Goal: Information Seeking & Learning: Learn about a topic

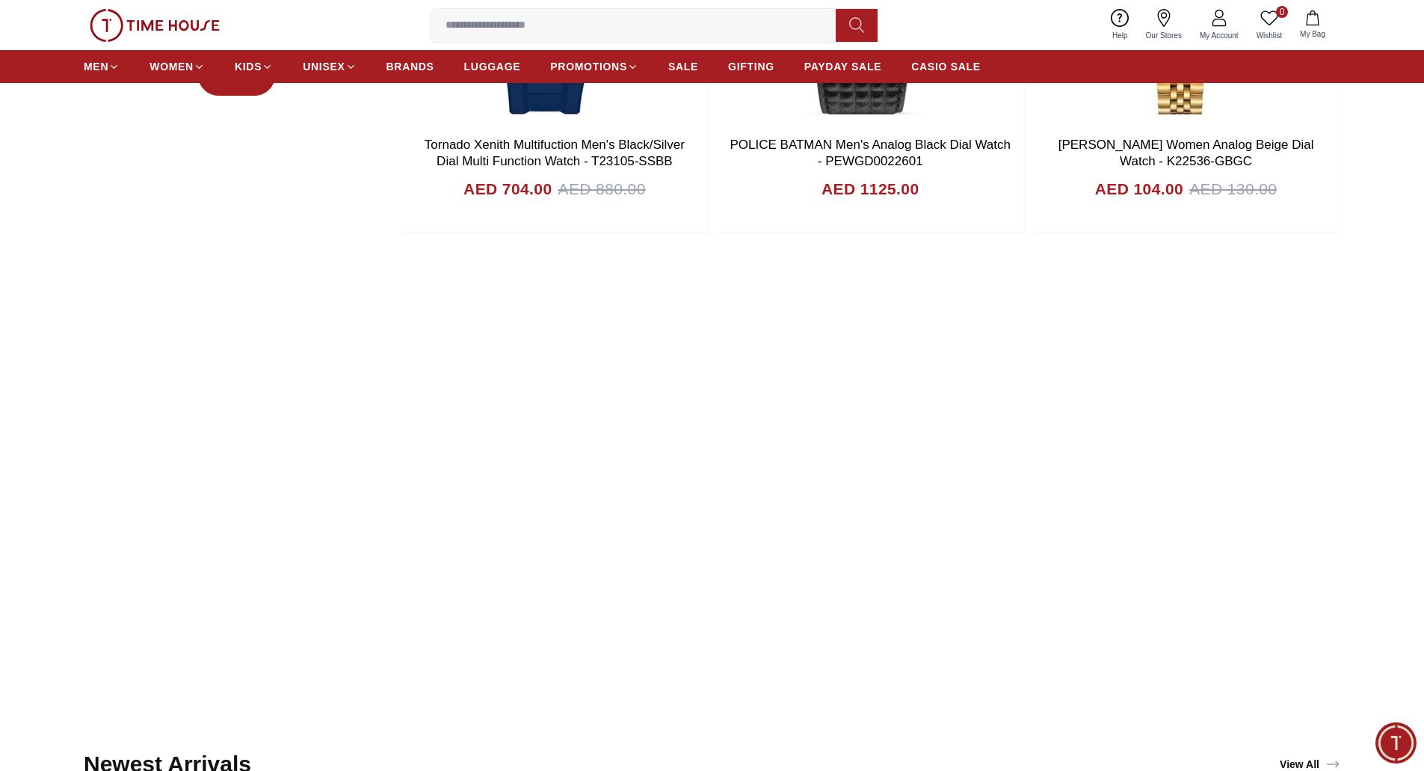
scroll to position [1495, 0]
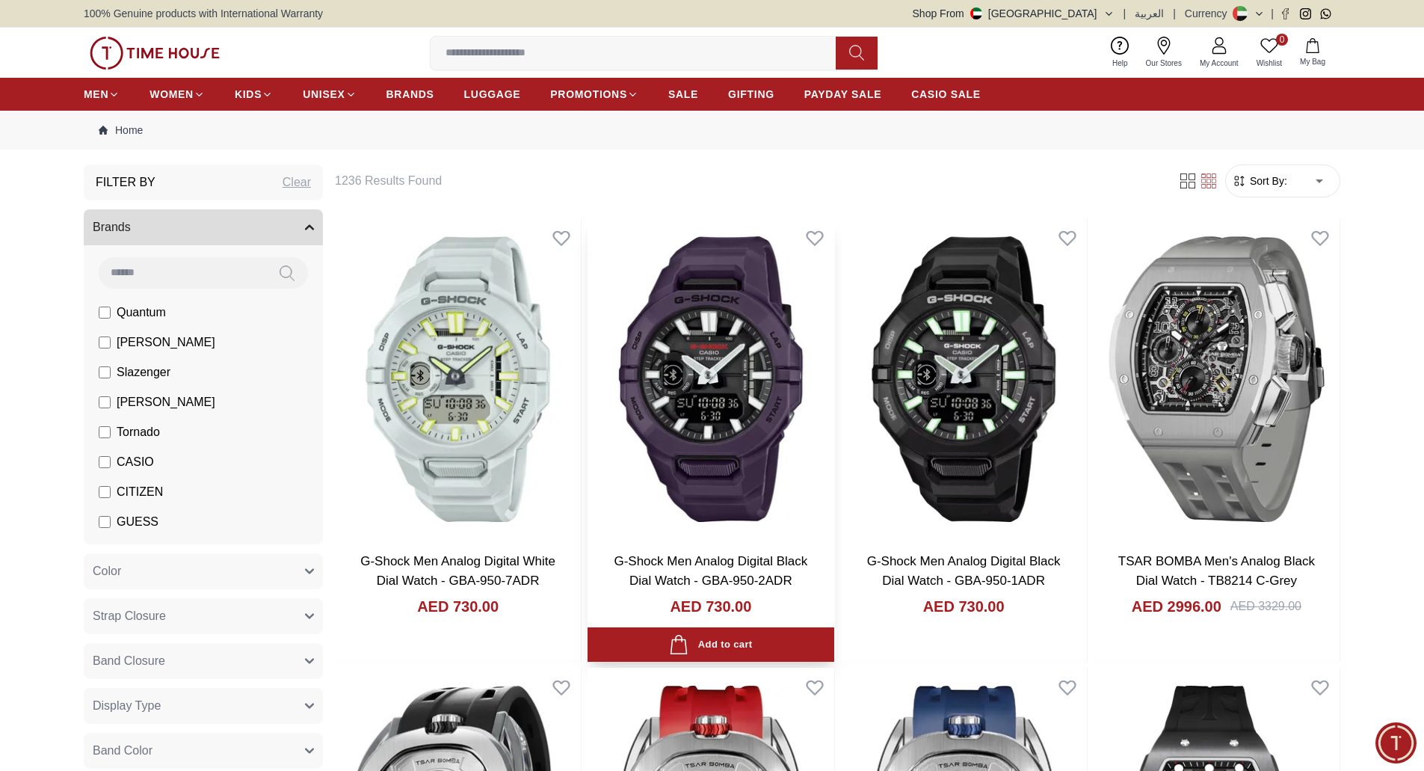
click at [712, 435] on img at bounding box center [711, 379] width 246 height 322
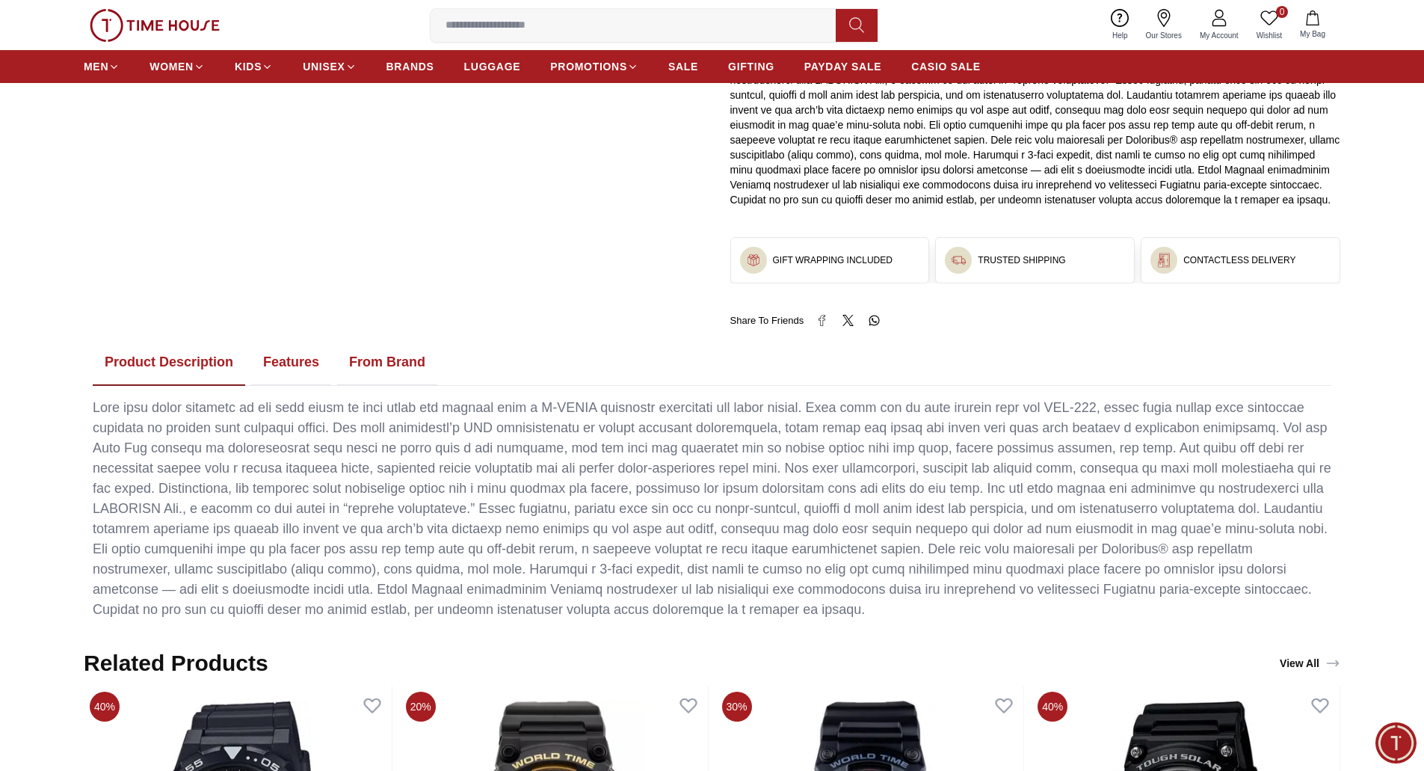
scroll to position [748, 0]
click at [285, 363] on button "Features" at bounding box center [291, 363] width 80 height 46
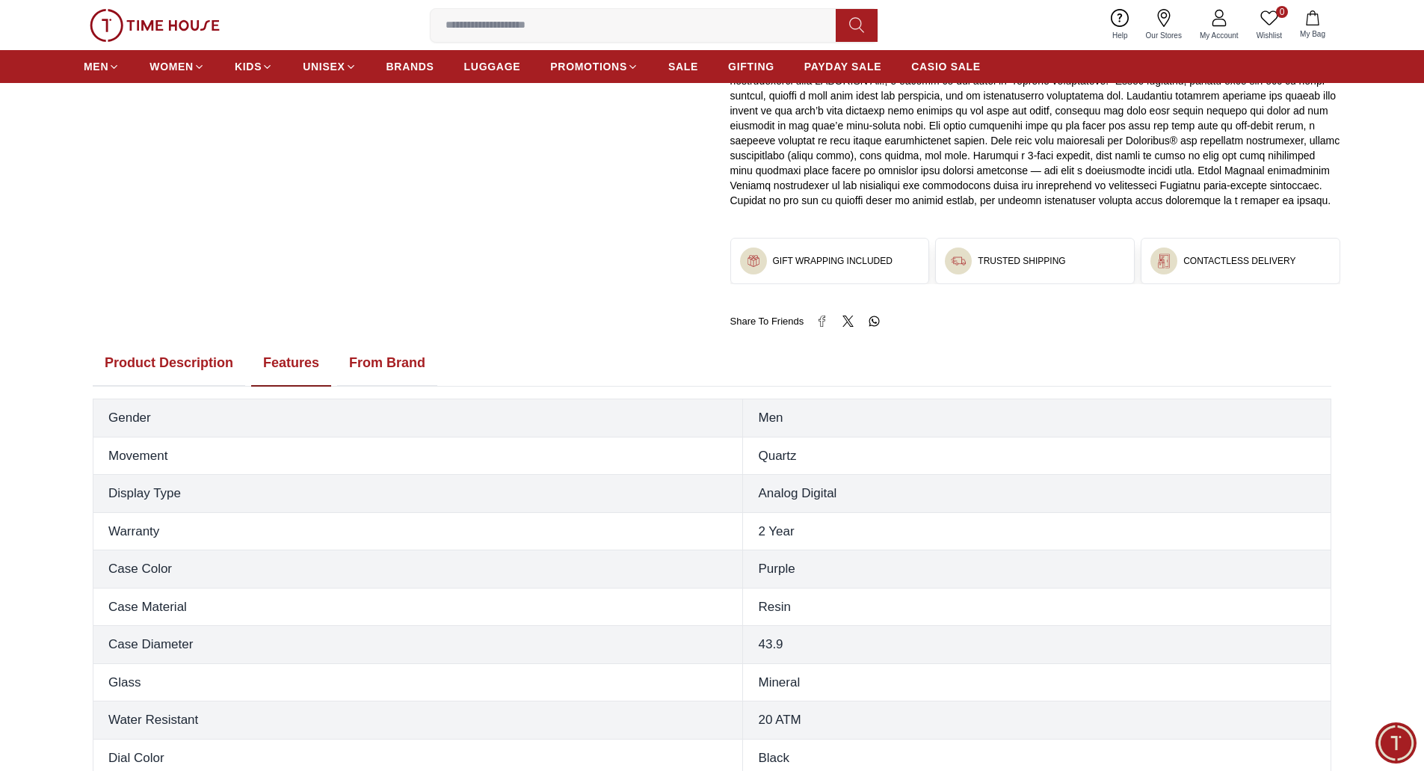
click at [345, 363] on button "From Brand" at bounding box center [387, 363] width 100 height 46
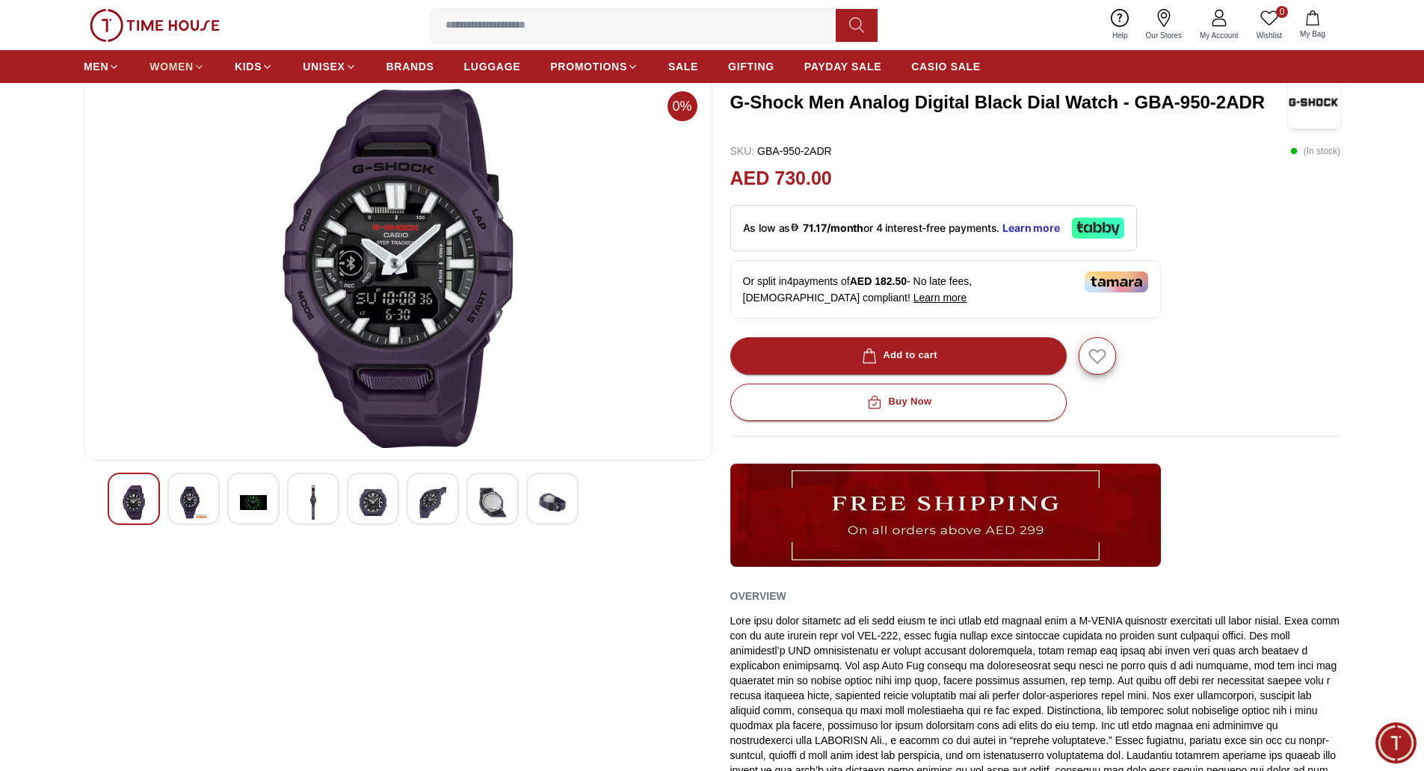
scroll to position [75, 0]
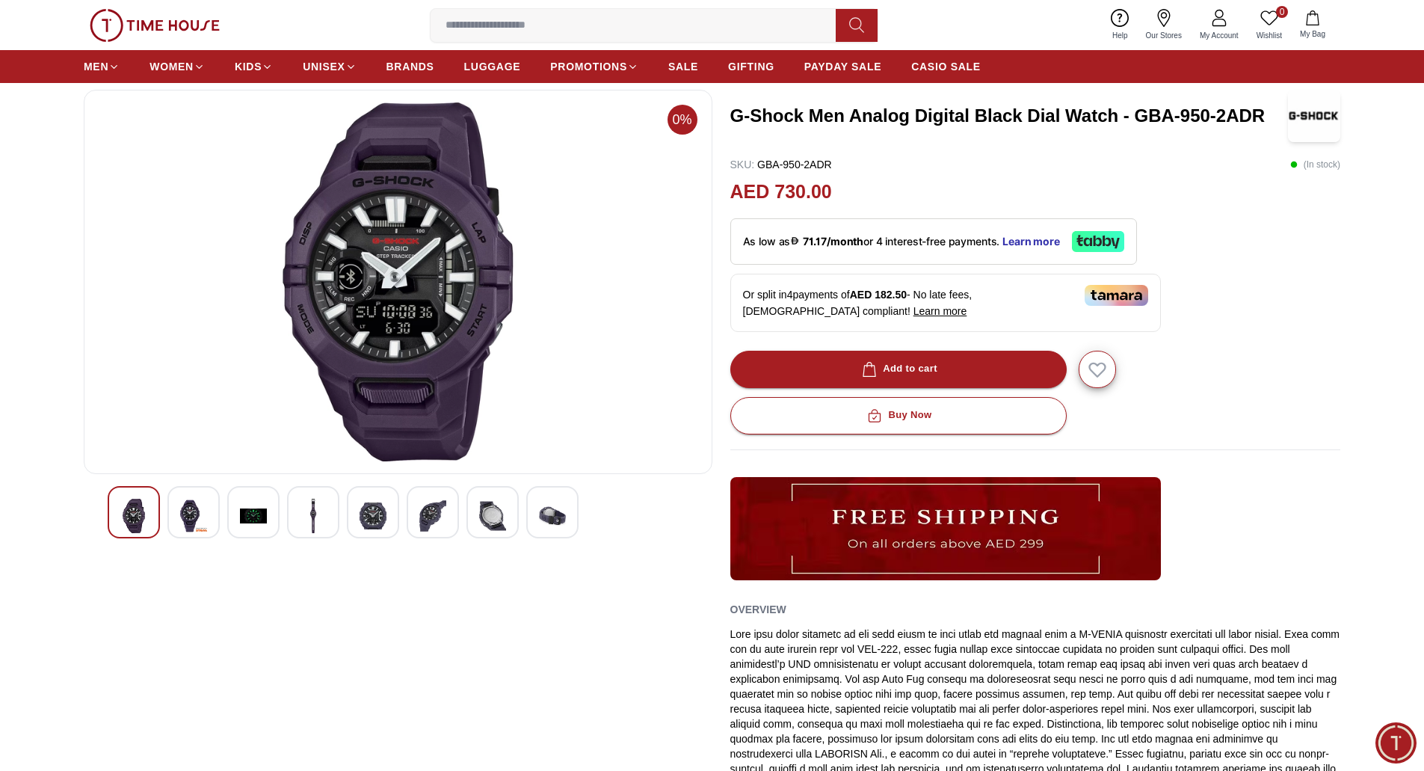
click at [152, 21] on img at bounding box center [155, 25] width 130 height 33
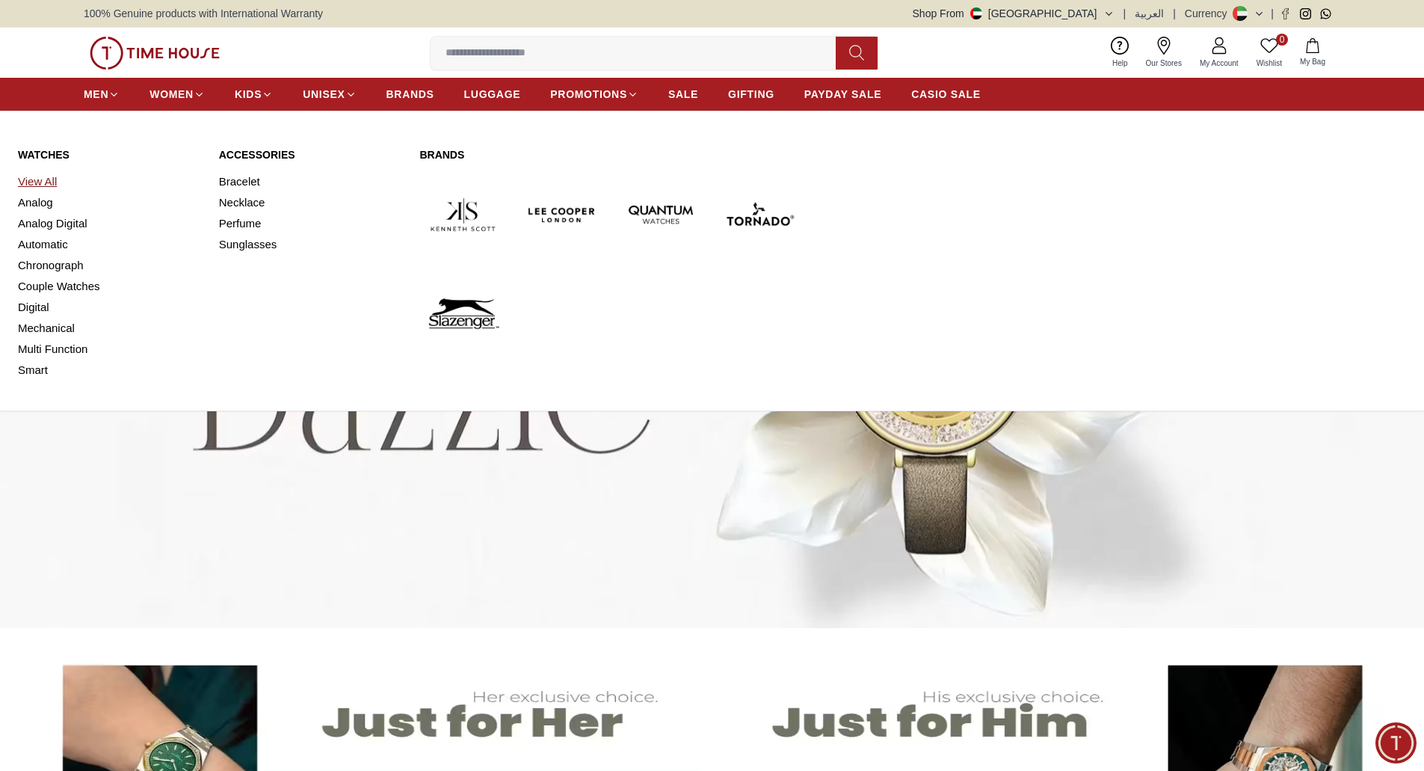
click at [46, 179] on link "View All" at bounding box center [109, 181] width 183 height 21
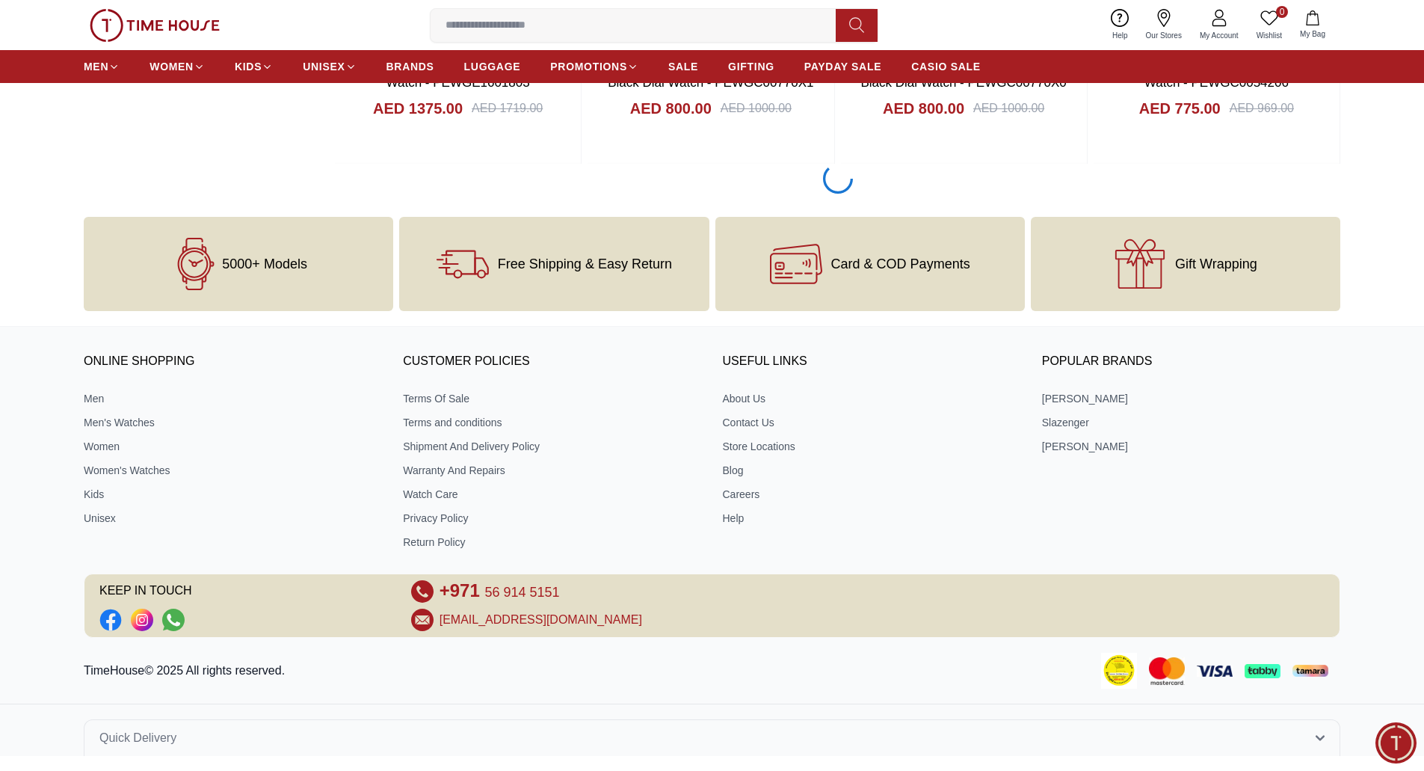
scroll to position [2300, 0]
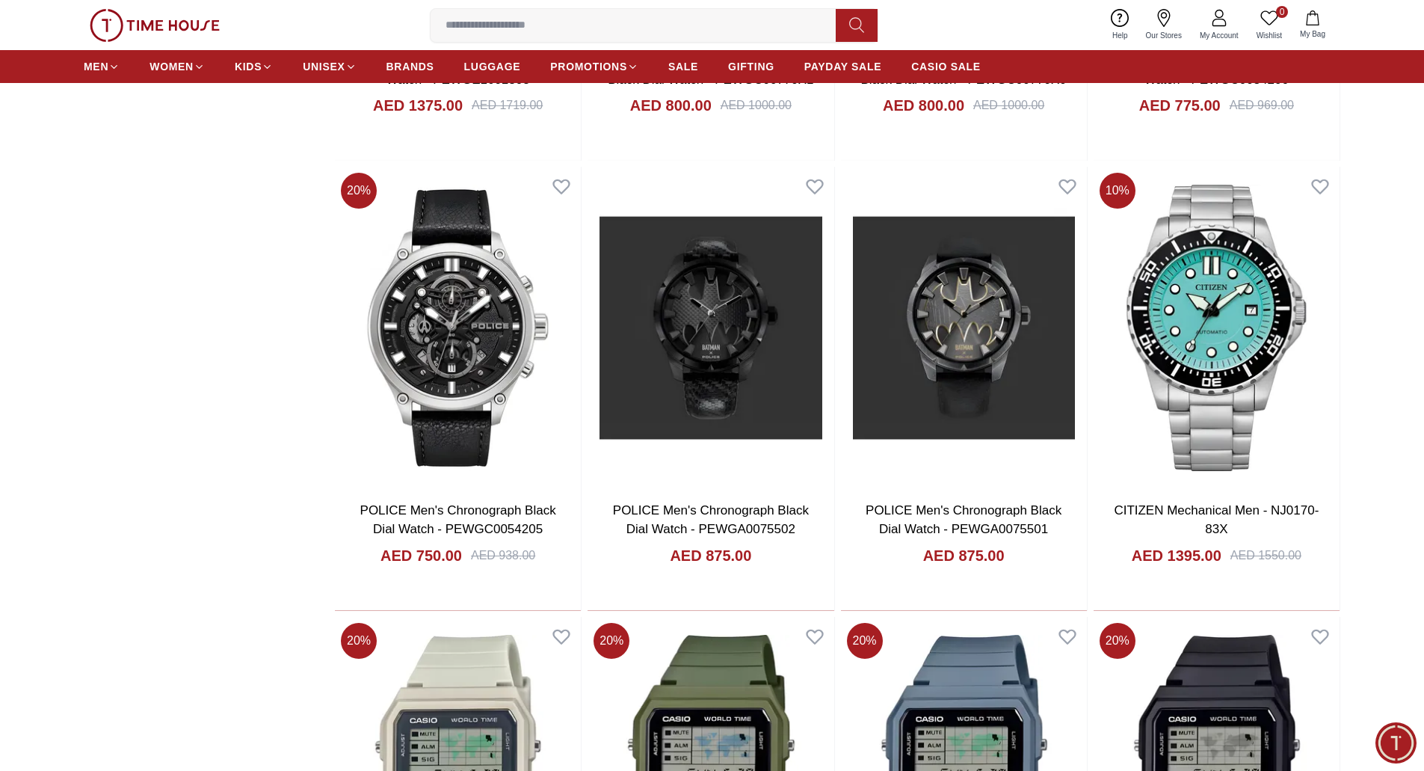
scroll to position [2823, 0]
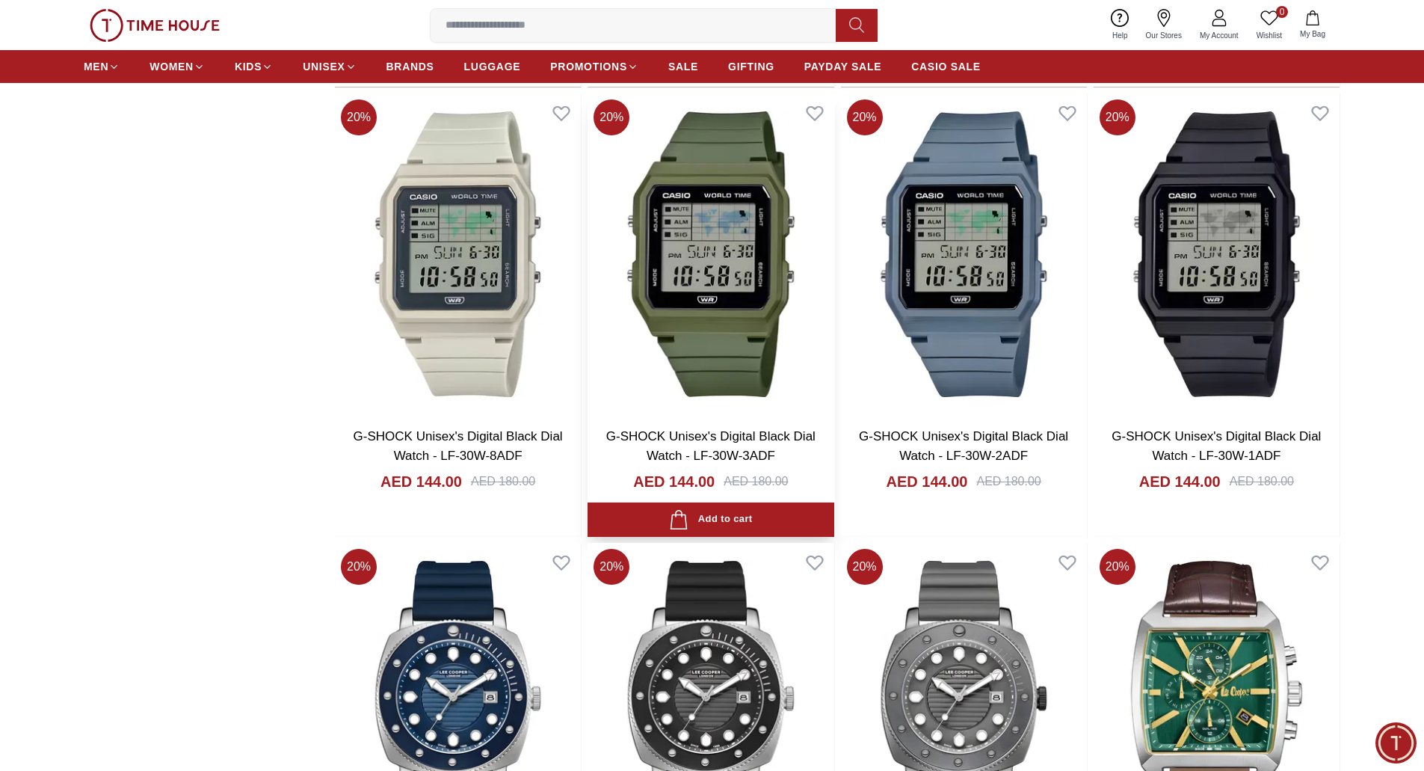
click at [657, 243] on img at bounding box center [711, 254] width 246 height 322
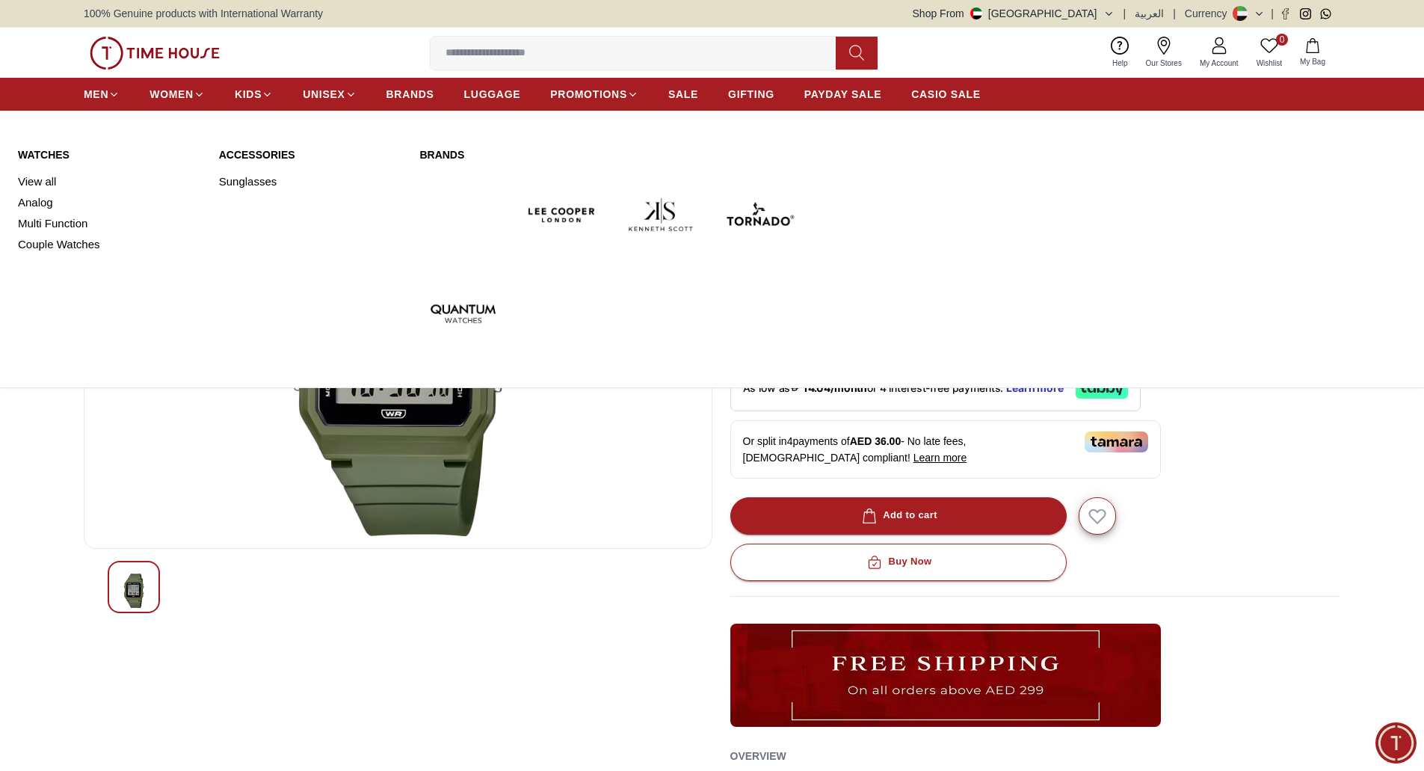
drag, startPoint x: 182, startPoint y: 79, endPoint x: 181, endPoint y: 69, distance: 10.5
click at [181, 78] on nav "MEN WOMEN KIDS UNISEX BRANDS LUGGAGE PROMOTIONS SALE GIFTING PAYDAY SALE CASIO …" at bounding box center [532, 94] width 897 height 33
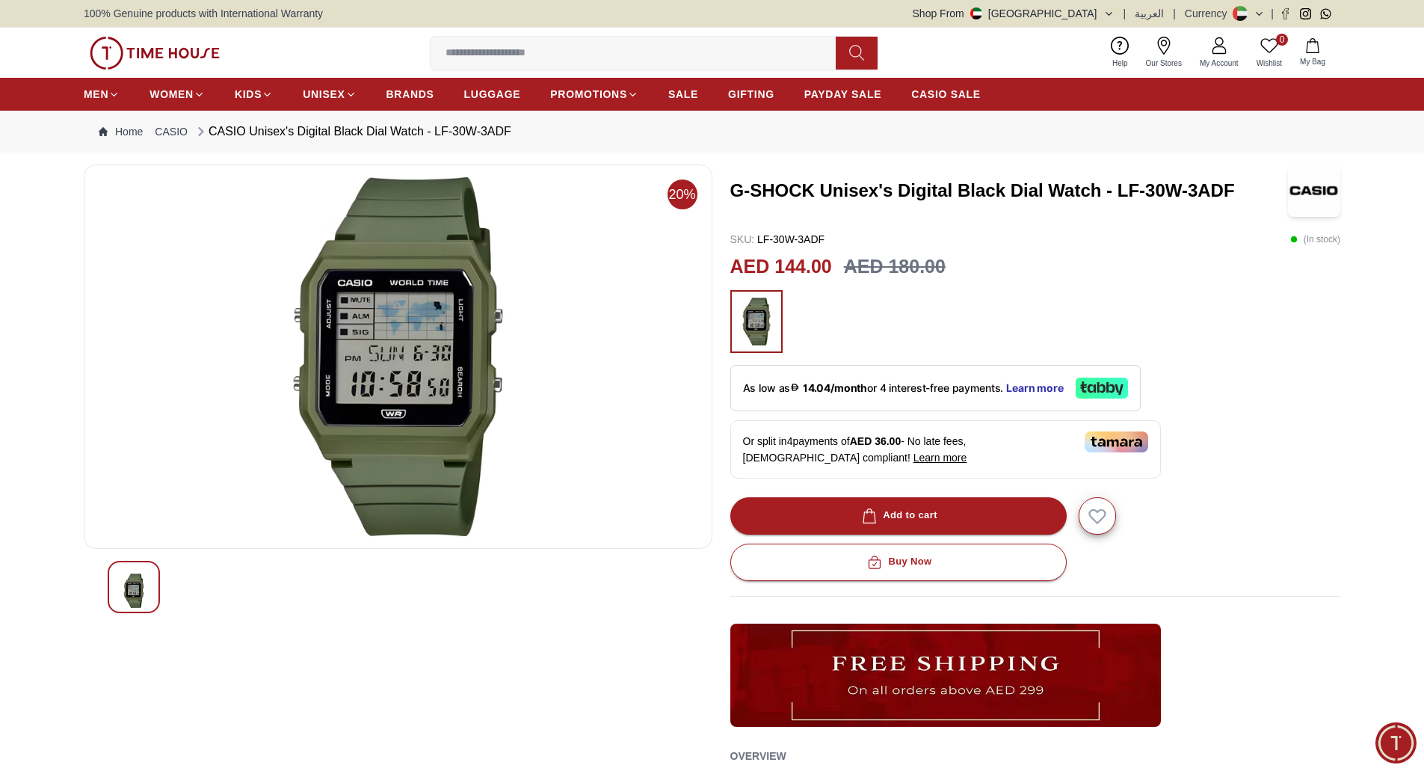
click at [181, 58] on img at bounding box center [155, 53] width 130 height 33
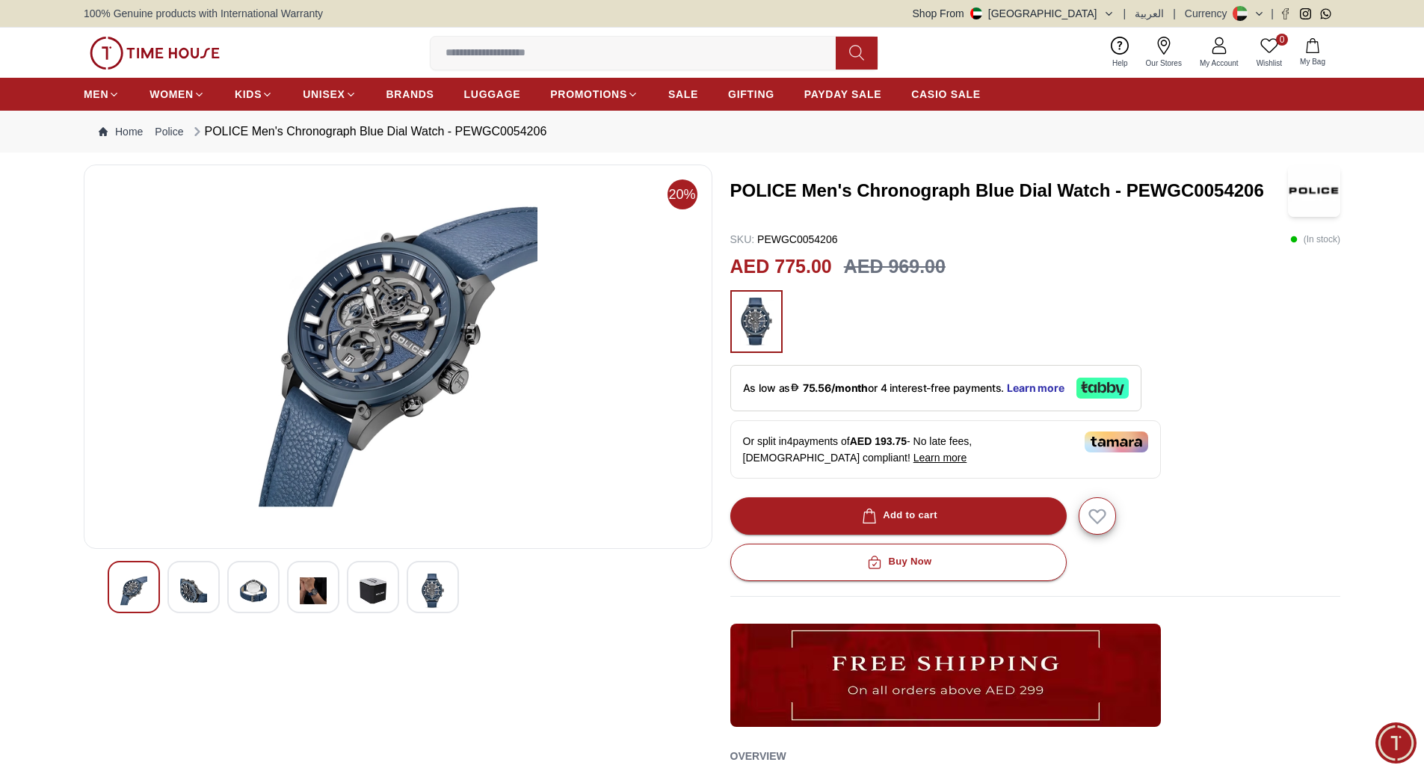
click at [245, 591] on img at bounding box center [253, 590] width 27 height 34
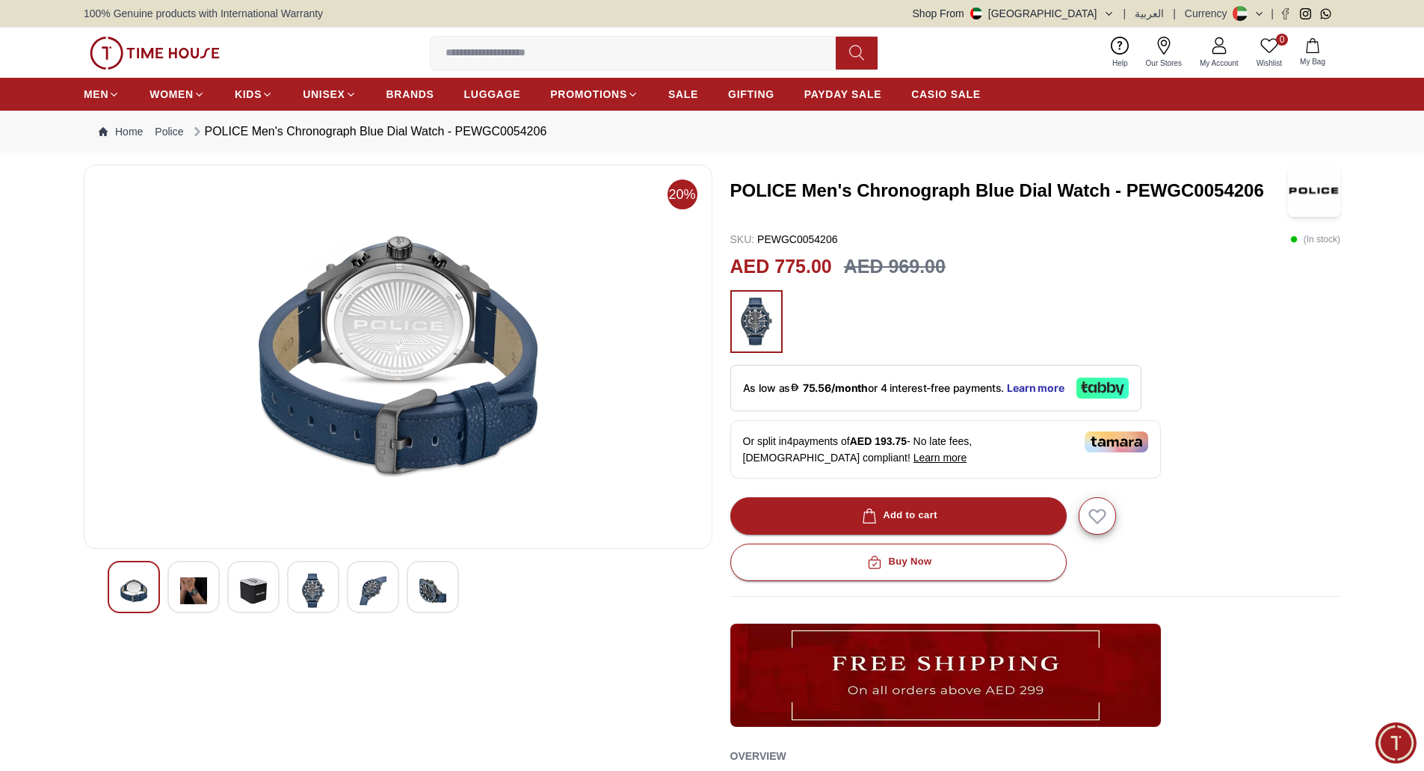
click at [307, 585] on img at bounding box center [313, 590] width 27 height 34
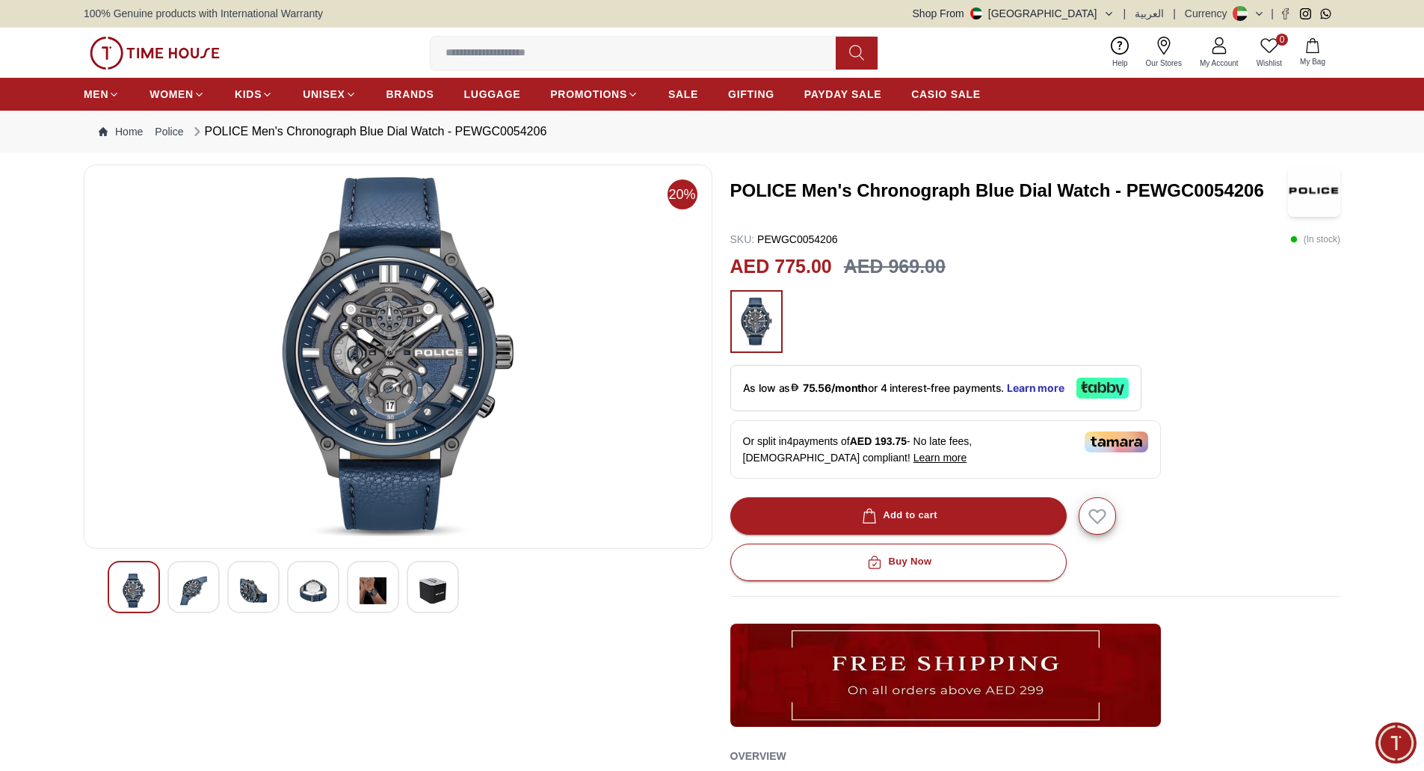
click at [372, 585] on img at bounding box center [373, 590] width 27 height 34
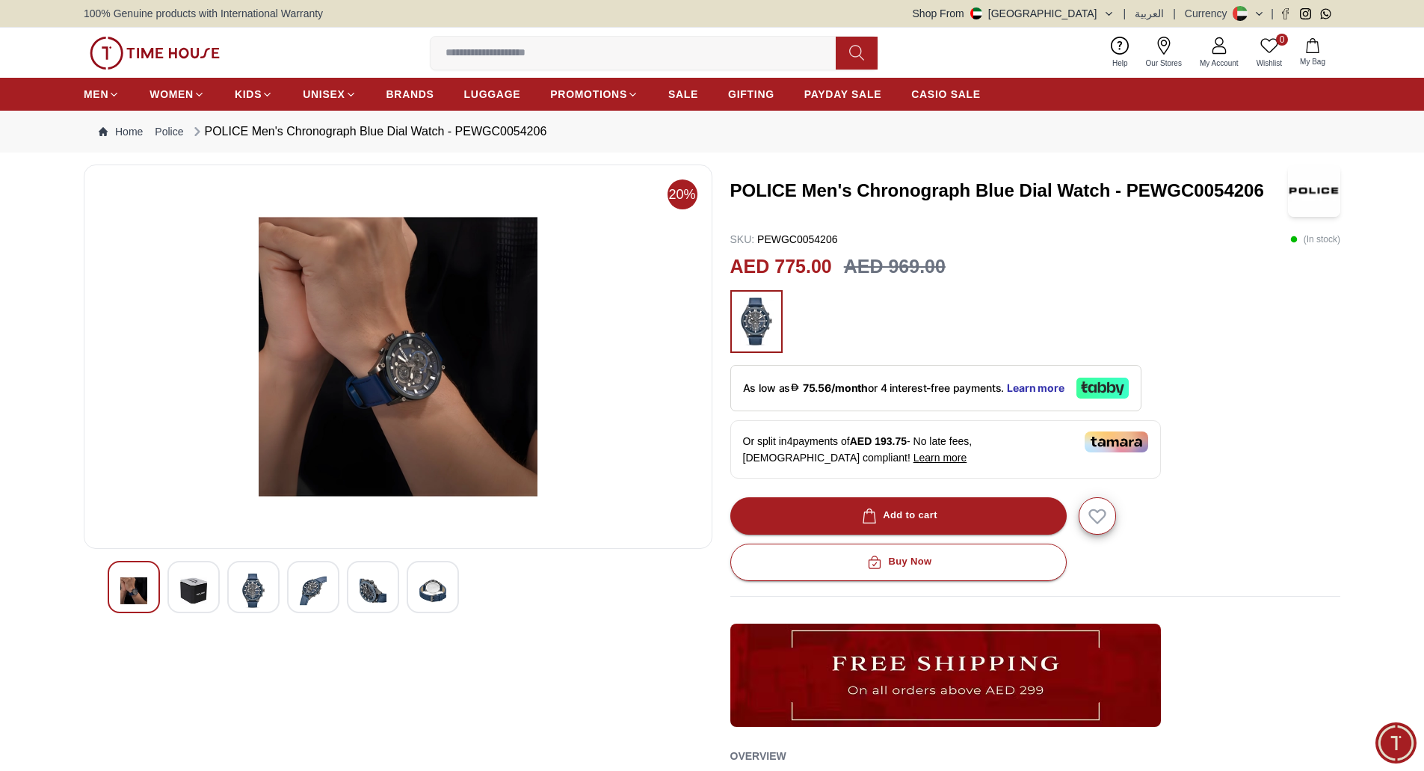
click at [432, 585] on img at bounding box center [432, 590] width 27 height 34
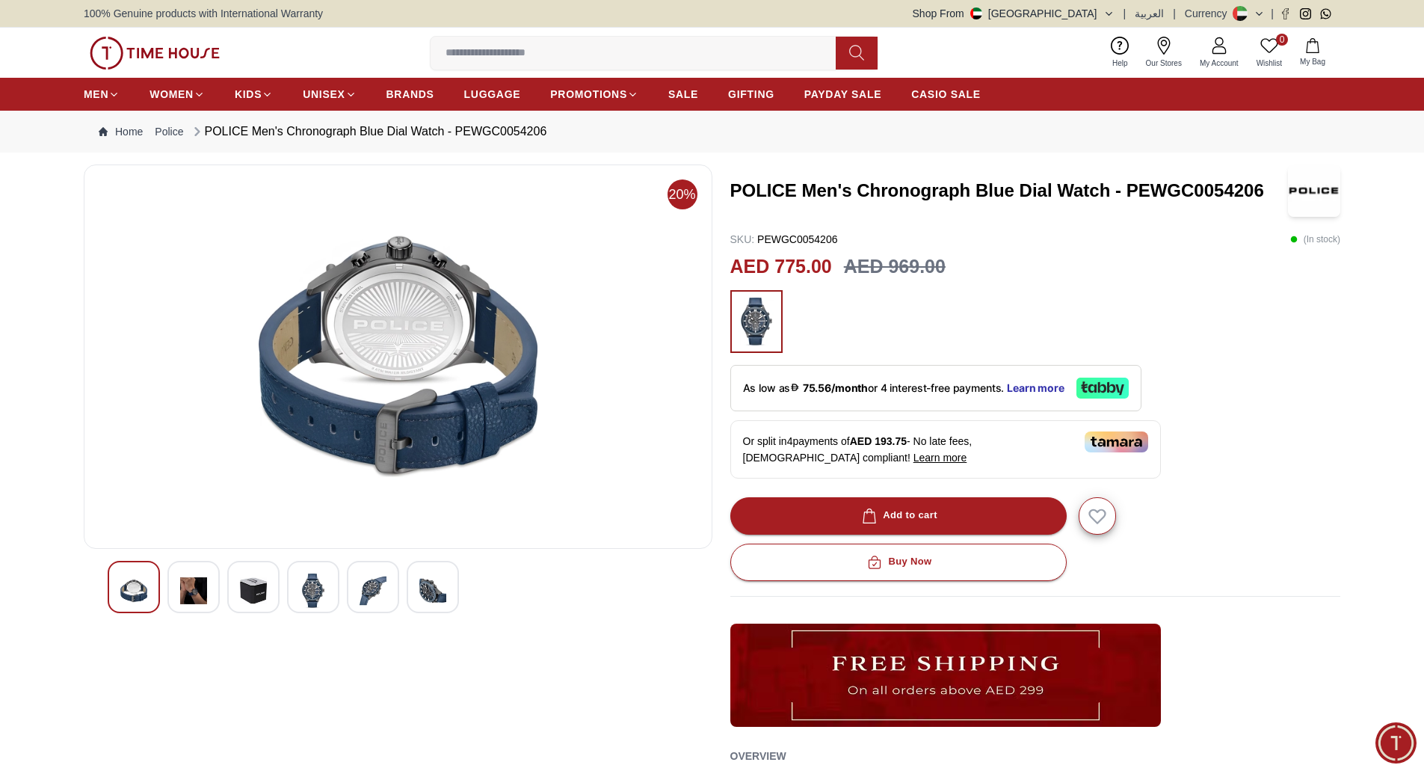
click at [203, 583] on img at bounding box center [193, 590] width 27 height 34
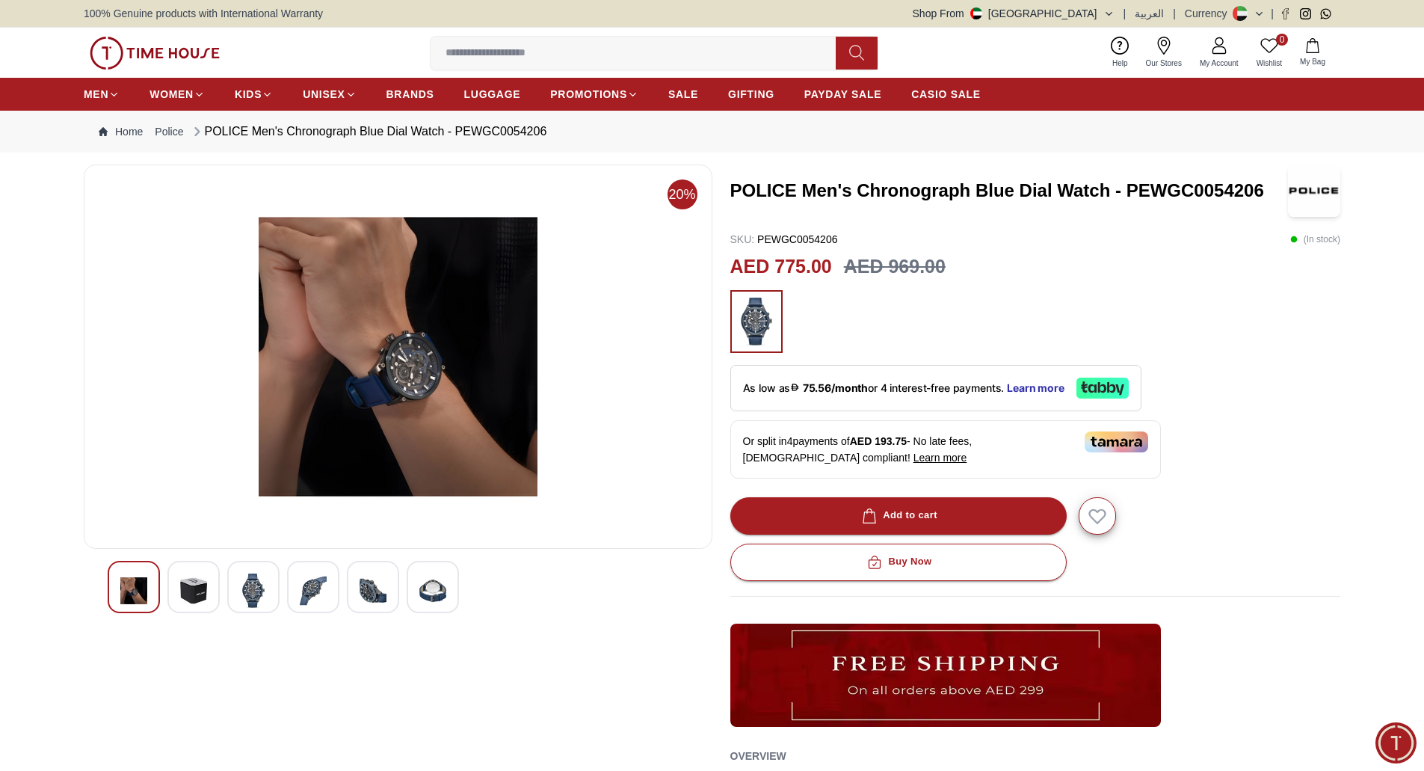
click at [254, 583] on img at bounding box center [253, 590] width 27 height 34
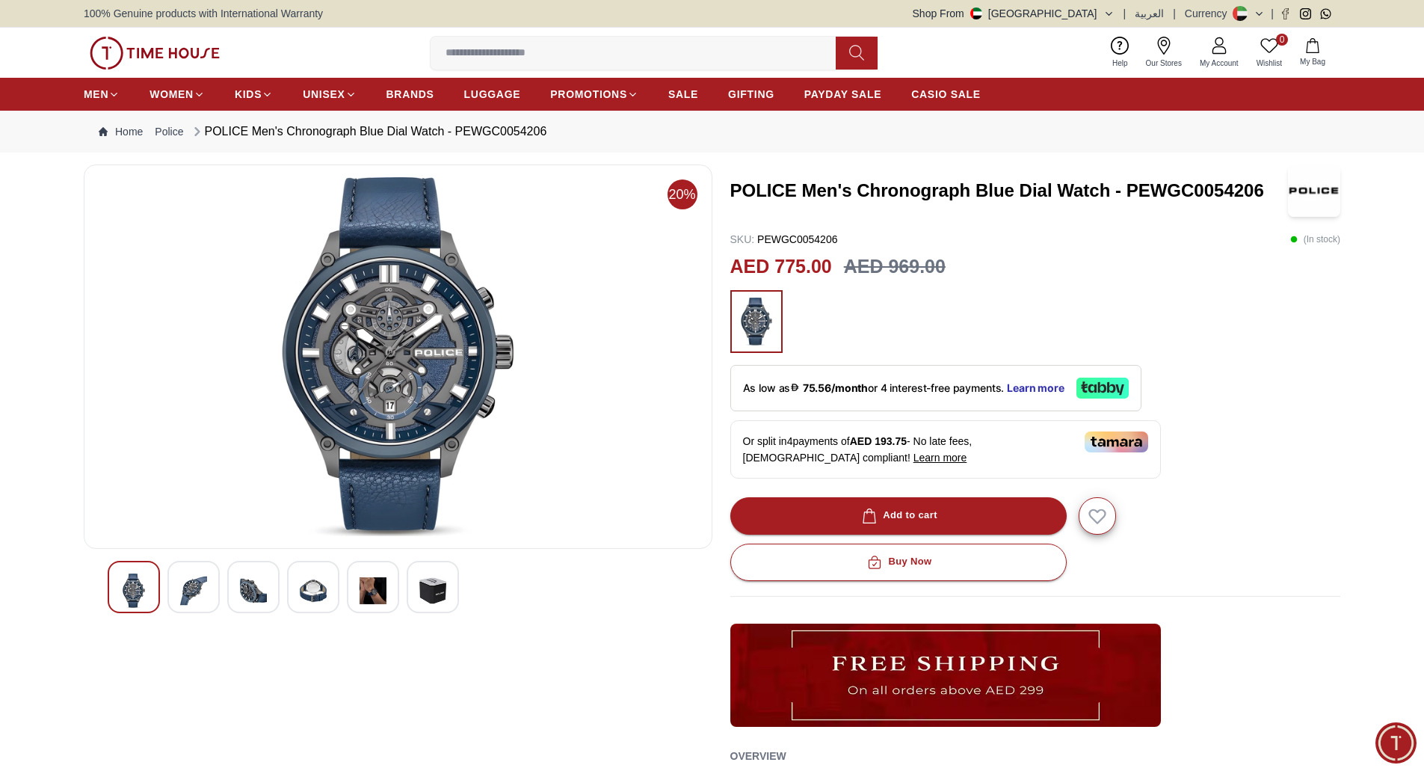
click at [290, 583] on div at bounding box center [313, 587] width 52 height 52
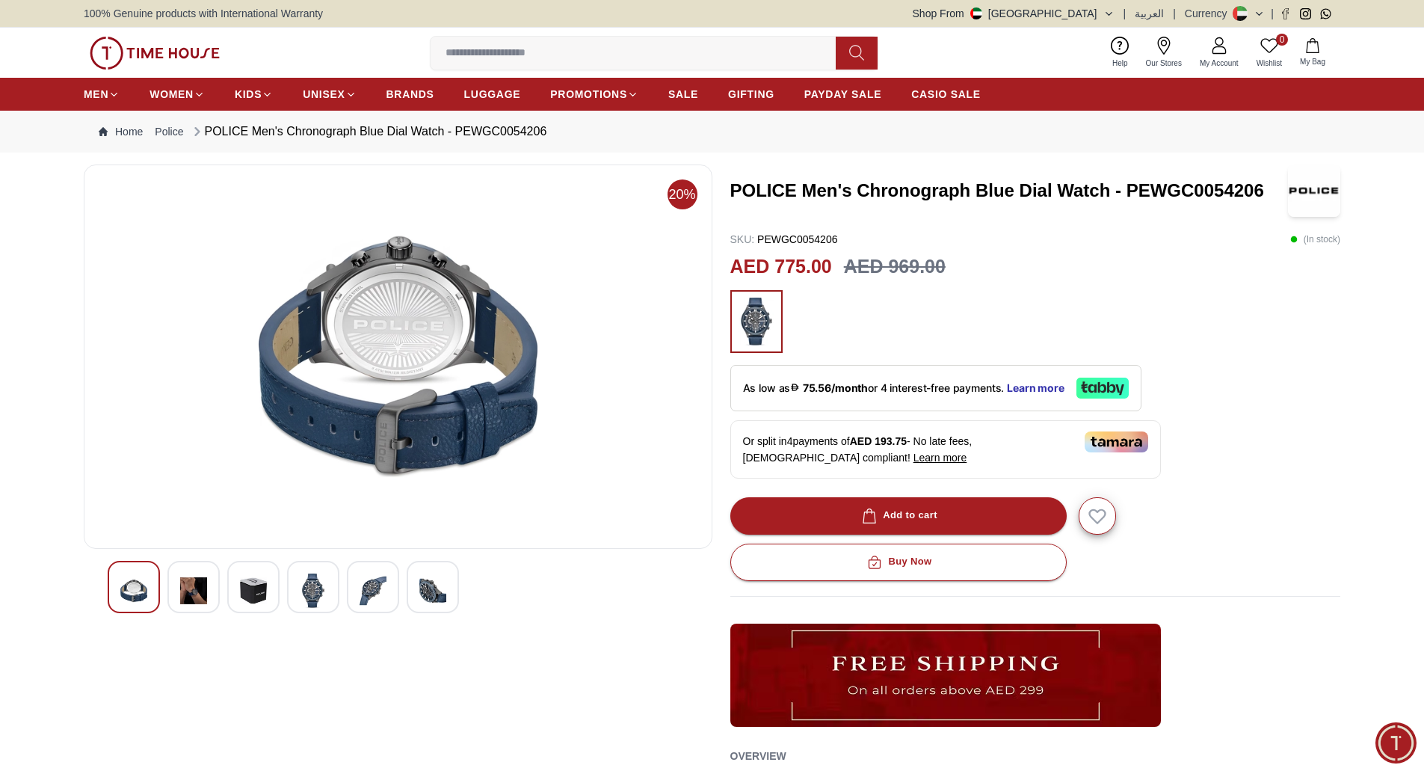
click at [376, 587] on img at bounding box center [373, 590] width 27 height 34
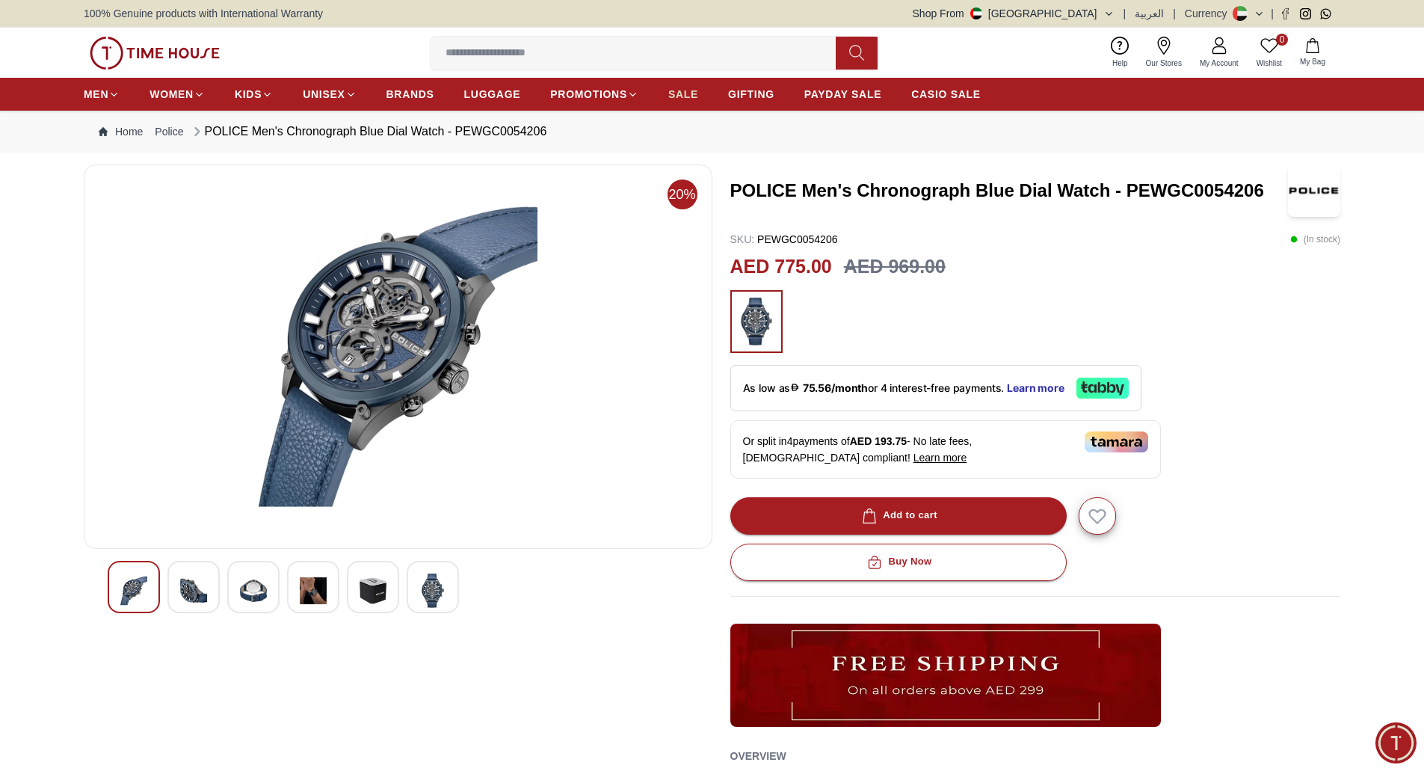
click at [683, 91] on span "SALE" at bounding box center [683, 94] width 30 height 15
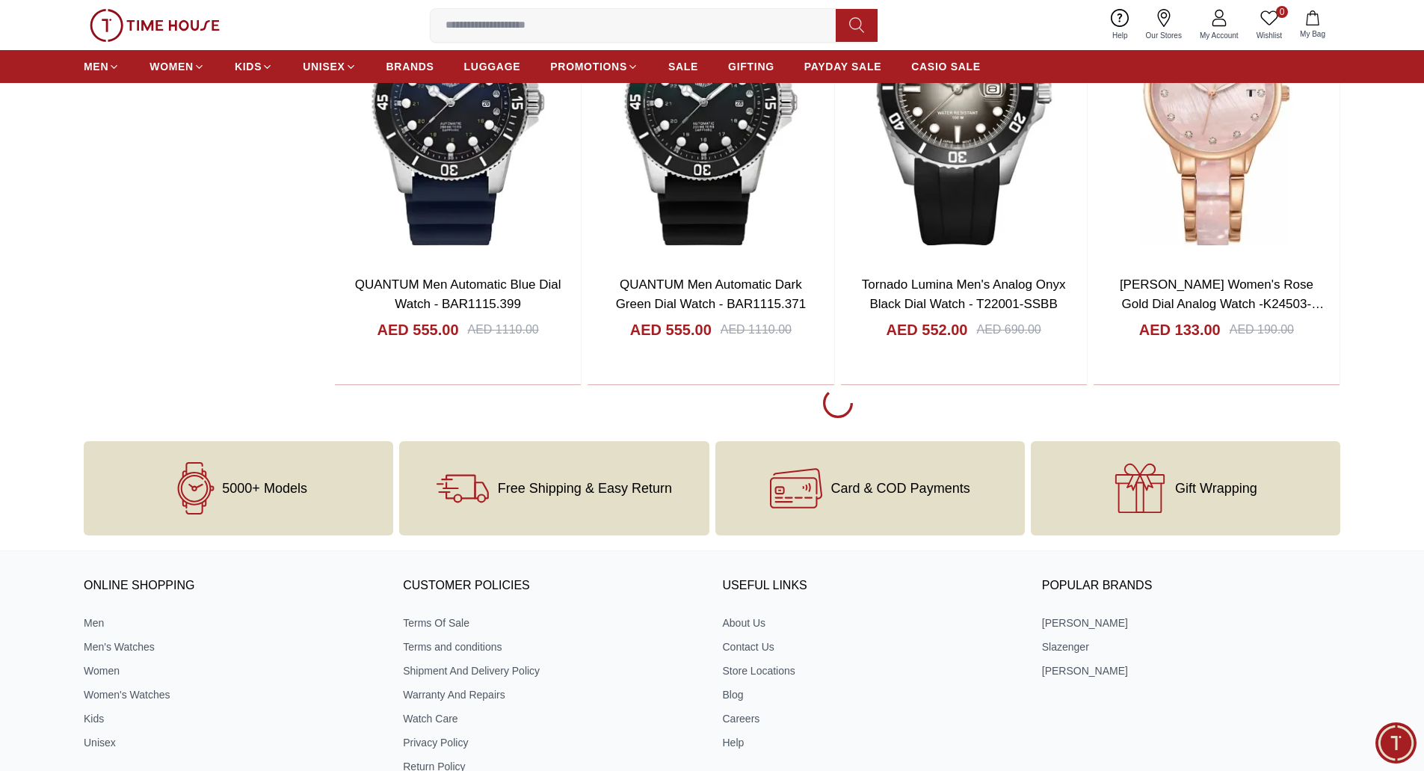
scroll to position [7034, 0]
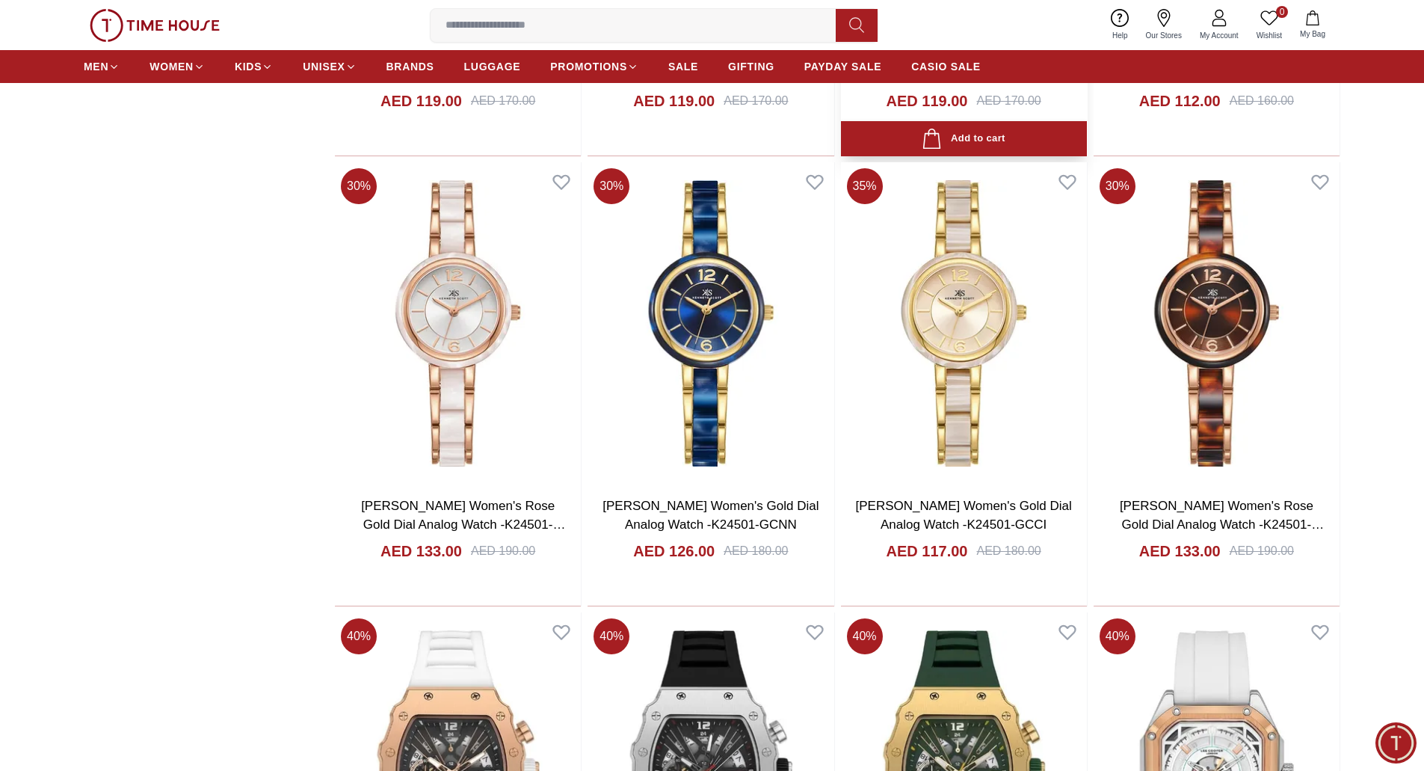
scroll to position [8231, 0]
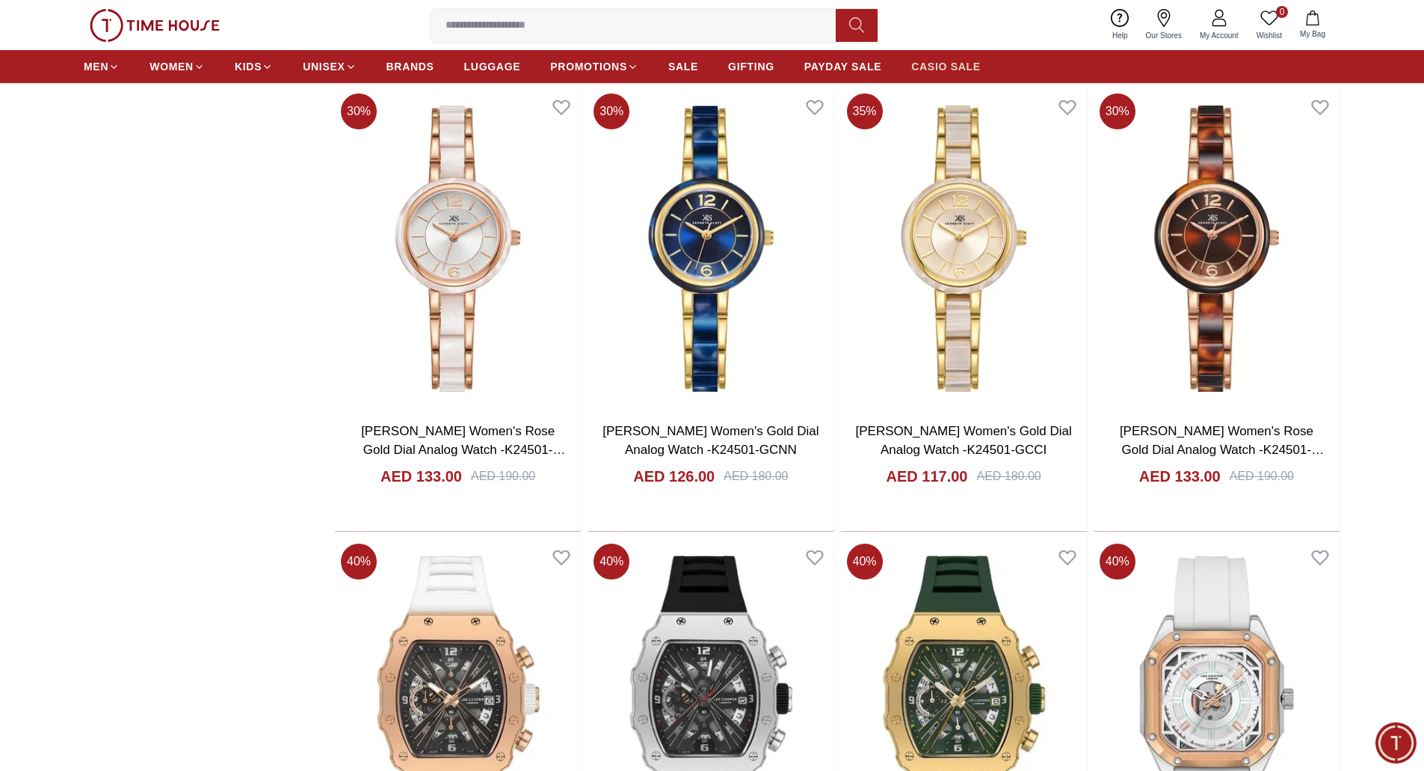
click at [936, 64] on span "CASIO SALE" at bounding box center [946, 66] width 70 height 15
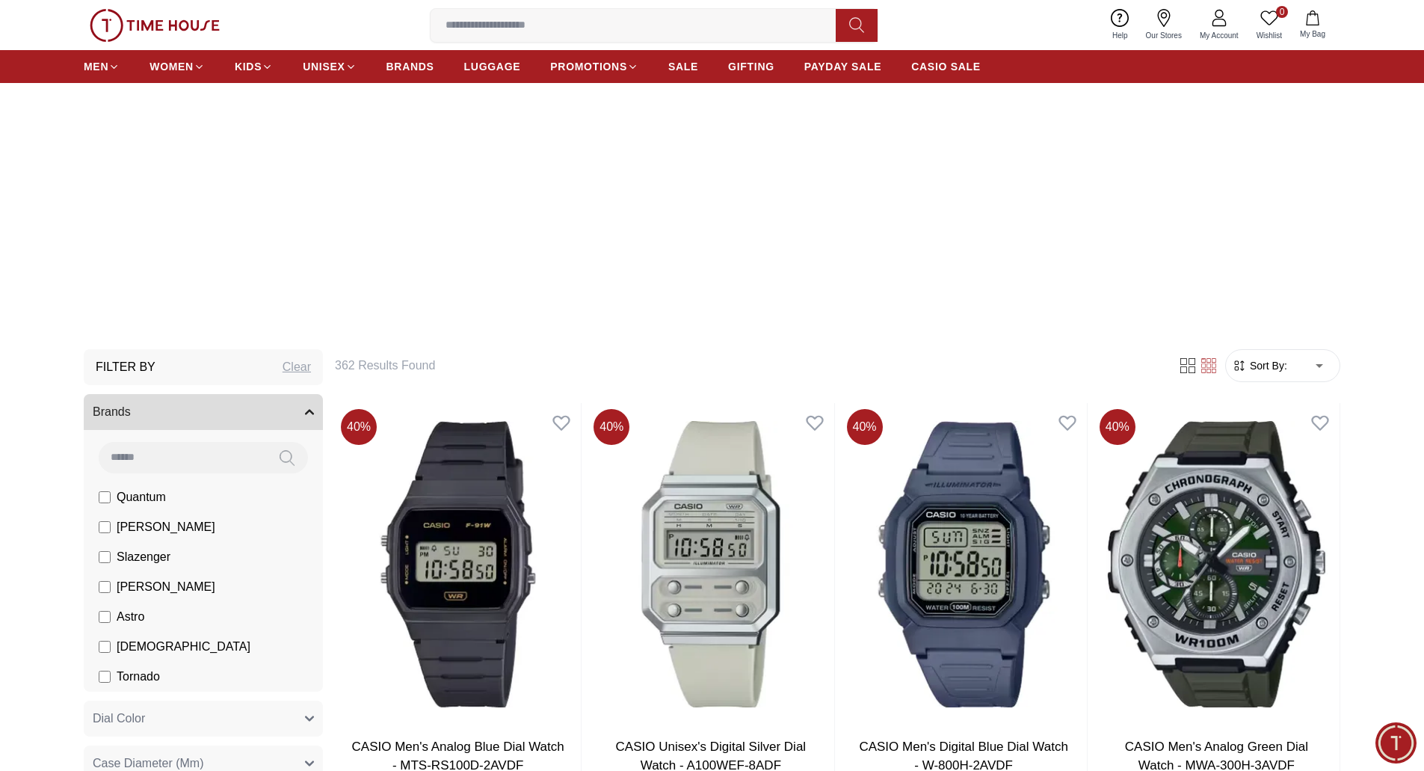
scroll to position [449, 0]
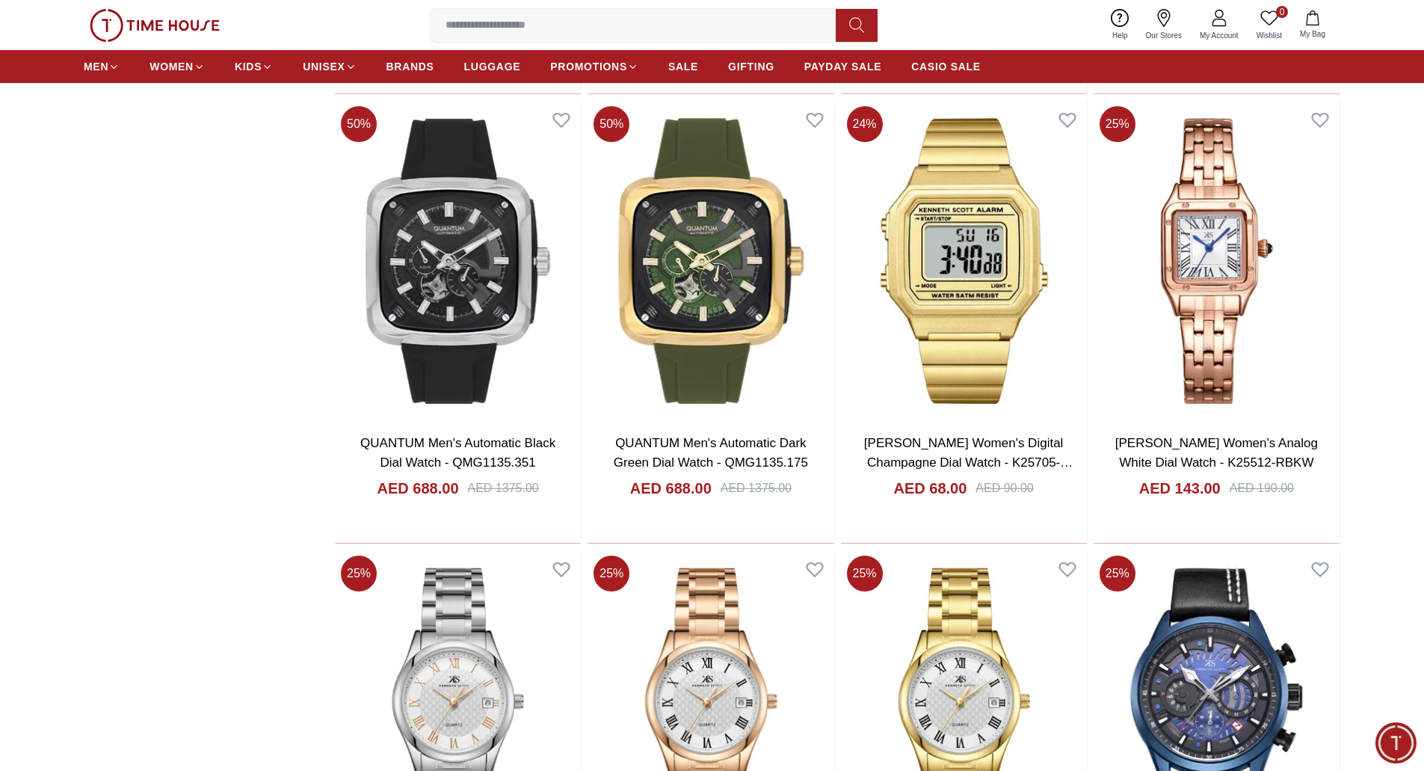
click at [156, 13] on img at bounding box center [155, 25] width 130 height 33
